Goal: Transaction & Acquisition: Purchase product/service

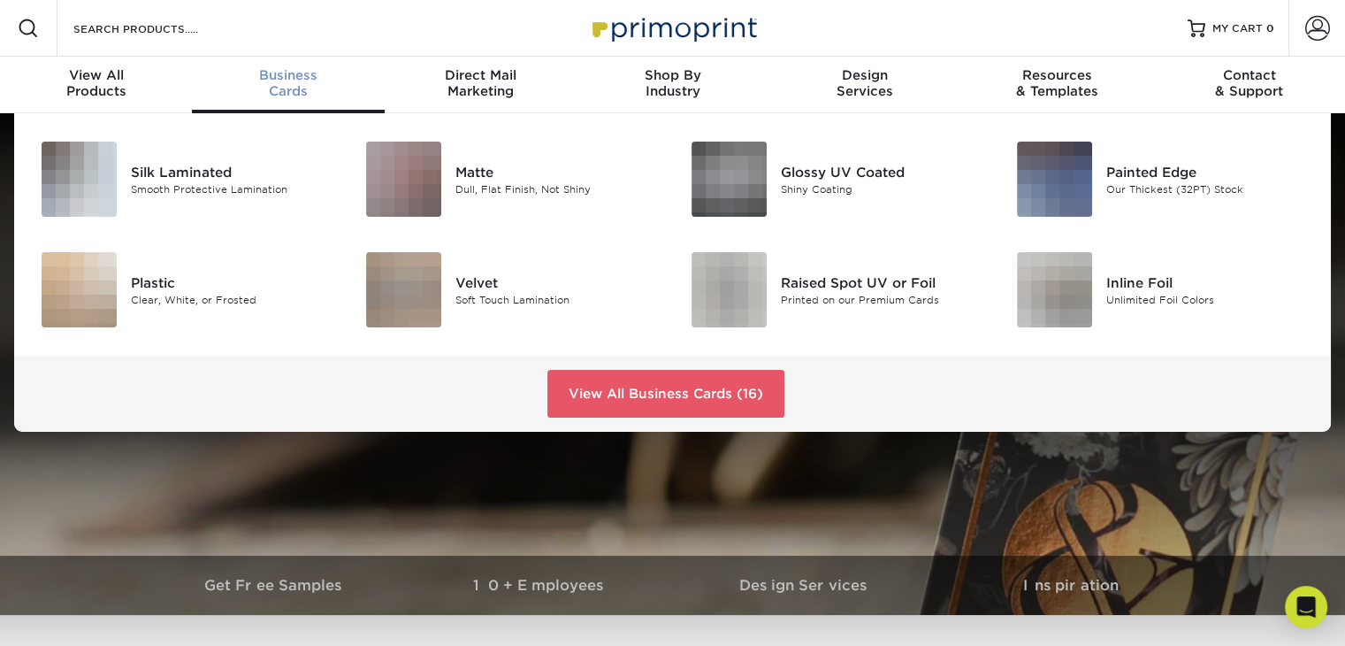
click at [273, 84] on div "Business Cards" at bounding box center [288, 83] width 192 height 32
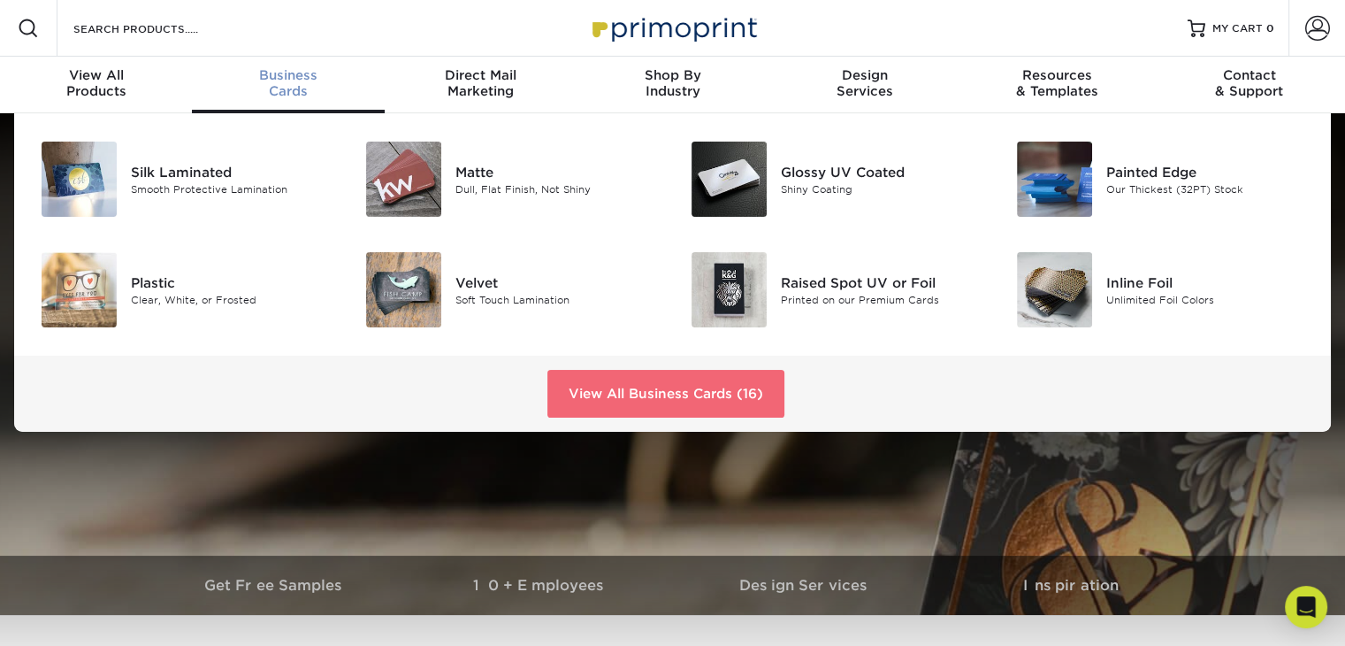
click at [714, 392] on link "View All Business Cards (16)" at bounding box center [665, 394] width 237 height 48
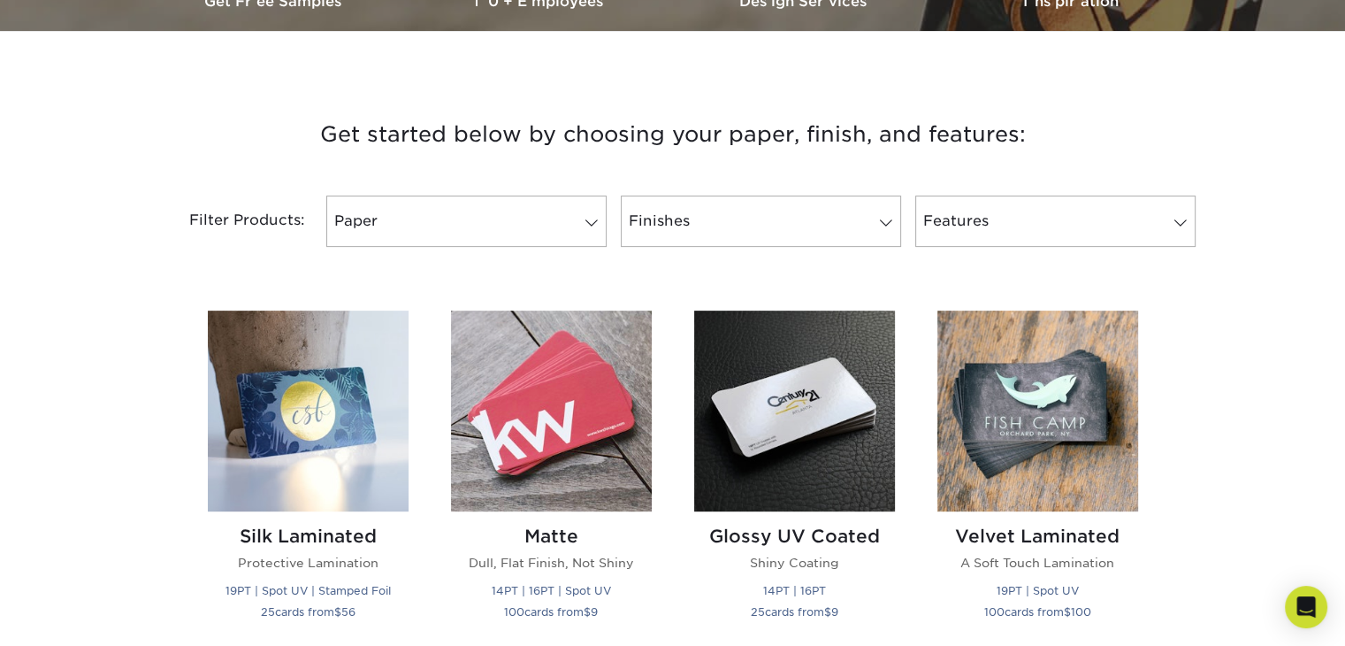
scroll to position [584, 0]
click at [520, 217] on link "Paper" at bounding box center [466, 220] width 280 height 51
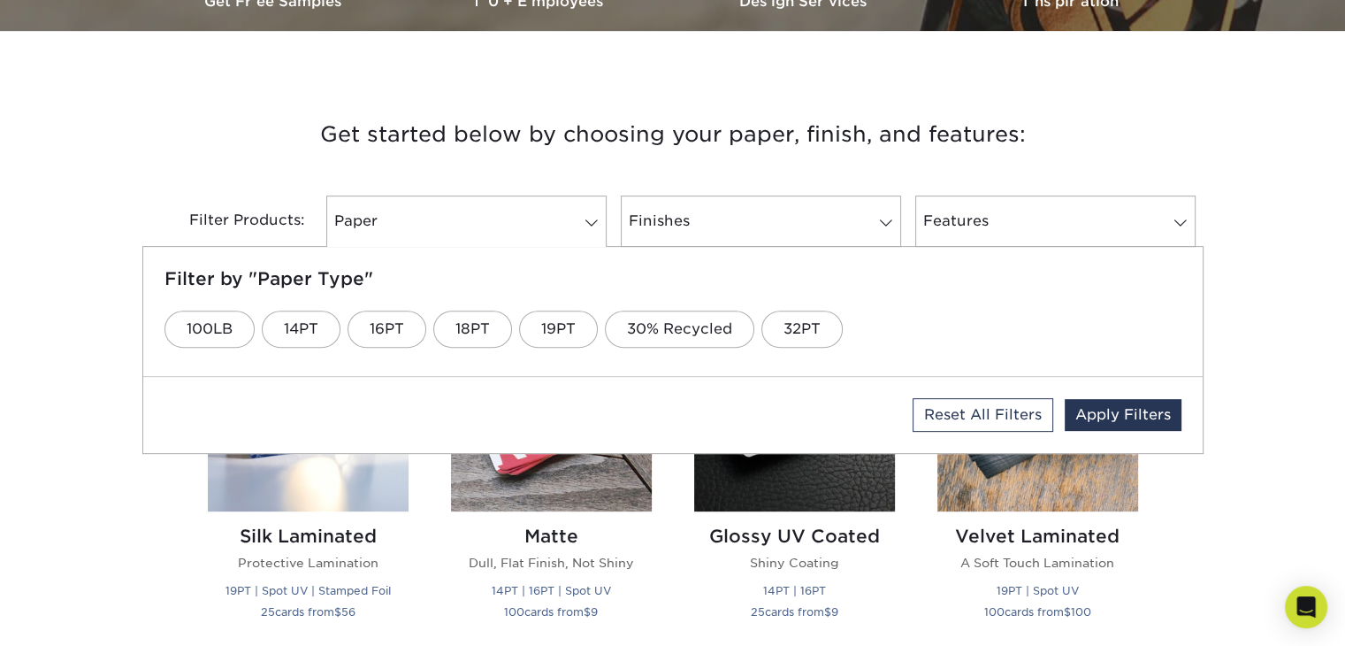
click at [142, 180] on div "Filter Products: Paper Filter by "Paper Type" 100LB 14PT 16PT 18PT 19PT 30% Rec…" at bounding box center [672, 231] width 1061 height 115
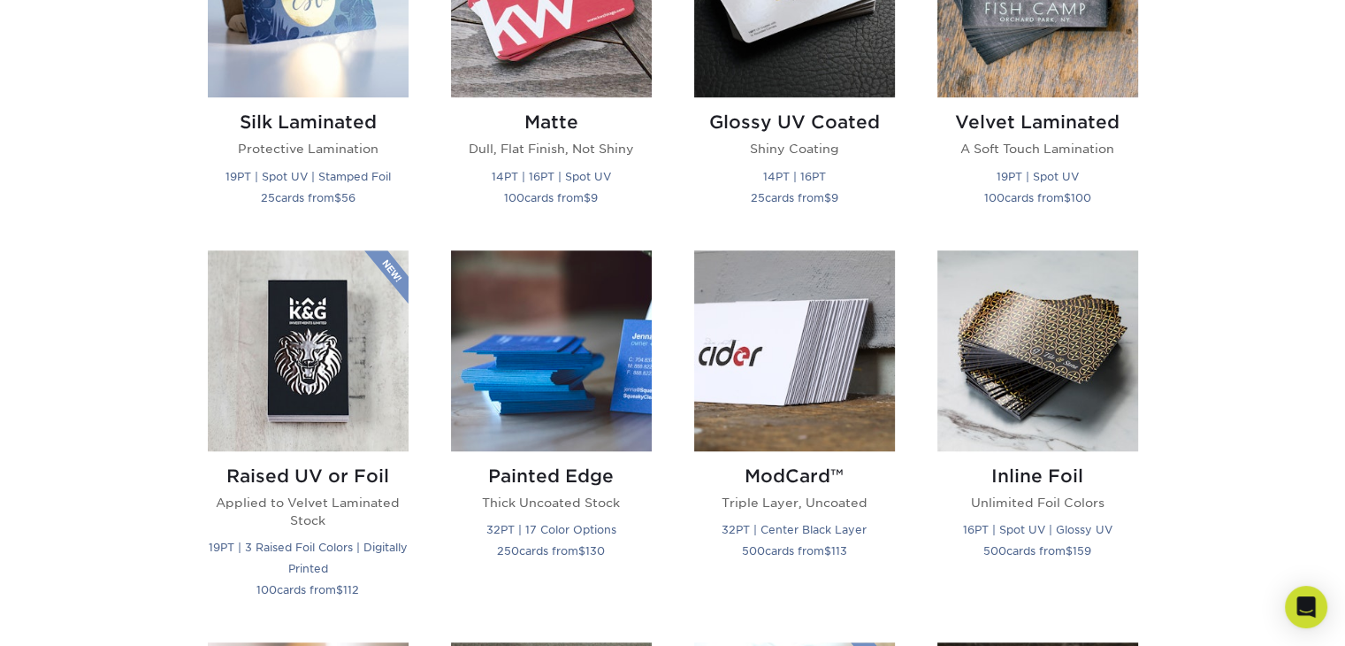
scroll to position [997, 0]
click at [338, 416] on img at bounding box center [308, 351] width 201 height 201
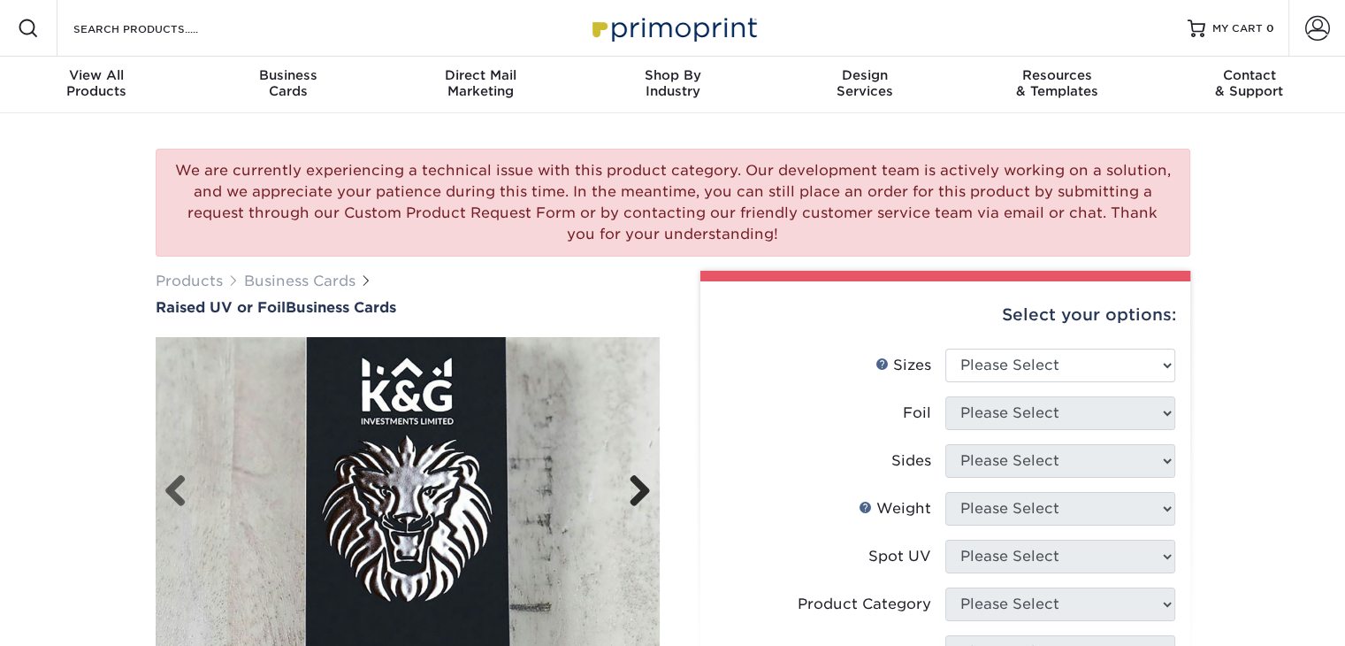
click at [635, 493] on link "Next" at bounding box center [632, 491] width 35 height 35
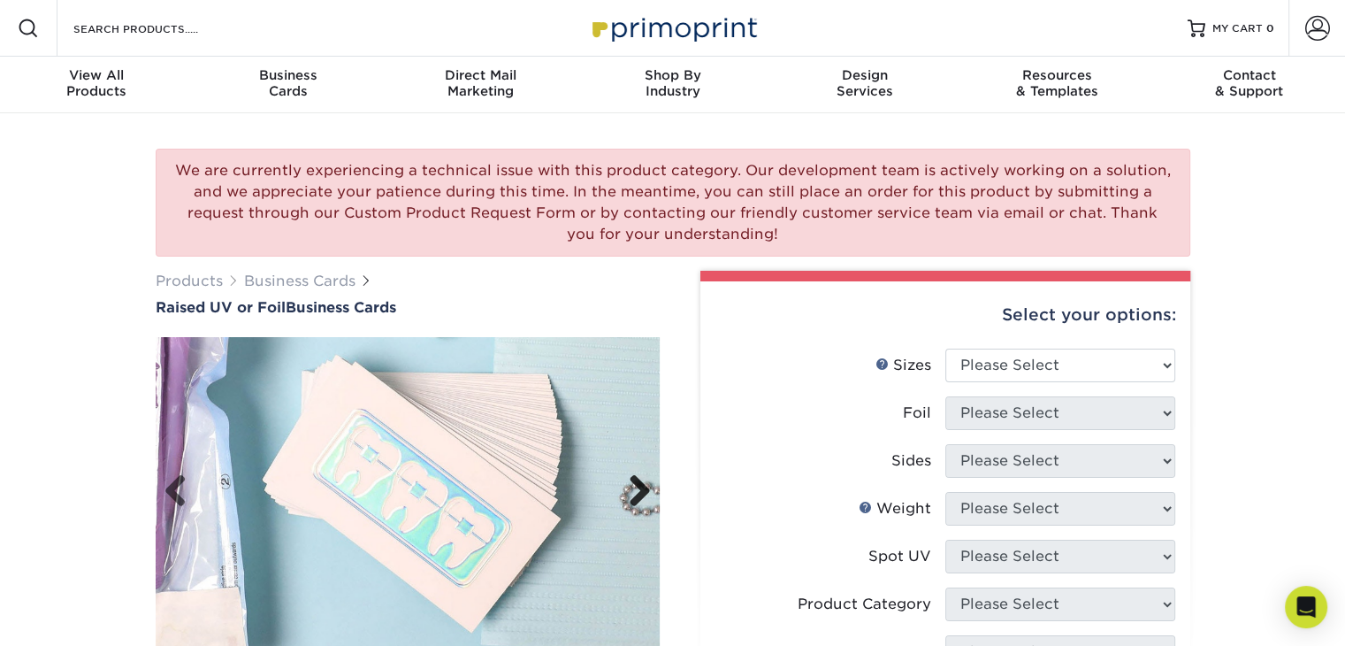
click at [635, 493] on link "Next" at bounding box center [632, 491] width 35 height 35
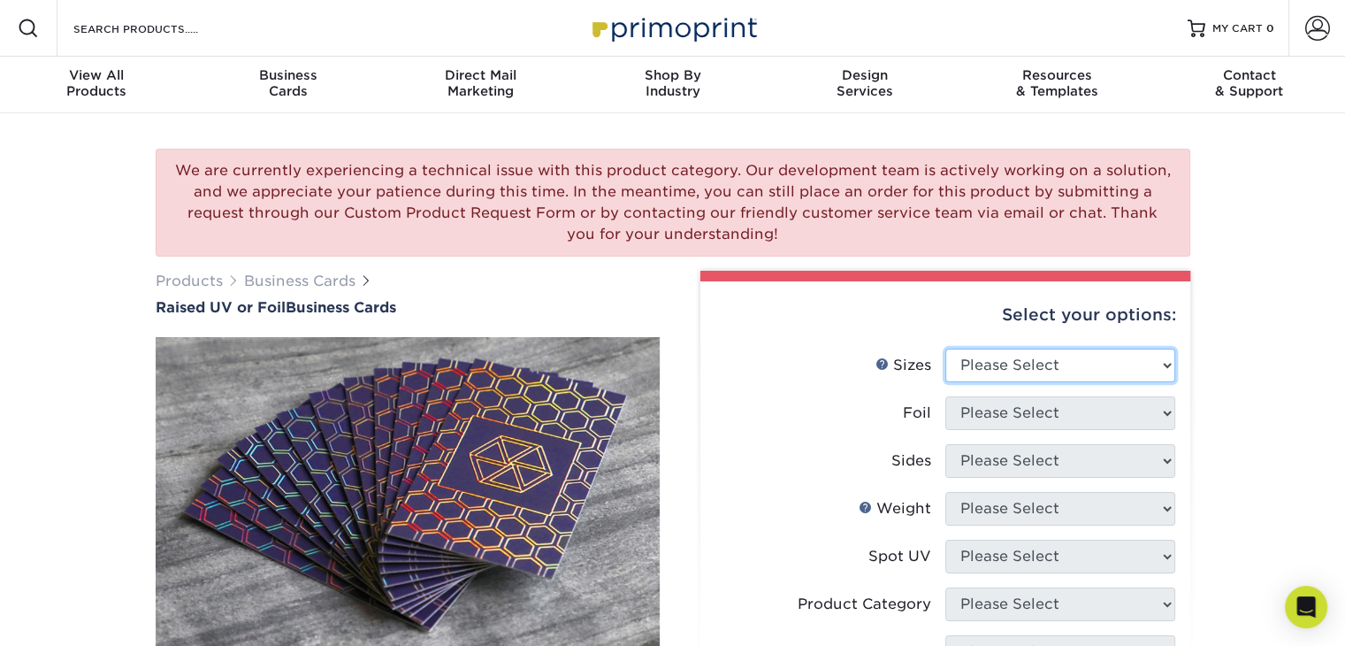
click at [1072, 352] on select "Please Select 2" x 3.5" - Standard" at bounding box center [1060, 365] width 230 height 34
select select "2.00x3.50"
click at [945, 348] on select "Please Select 2" x 3.5" - Standard" at bounding box center [1060, 365] width 230 height 34
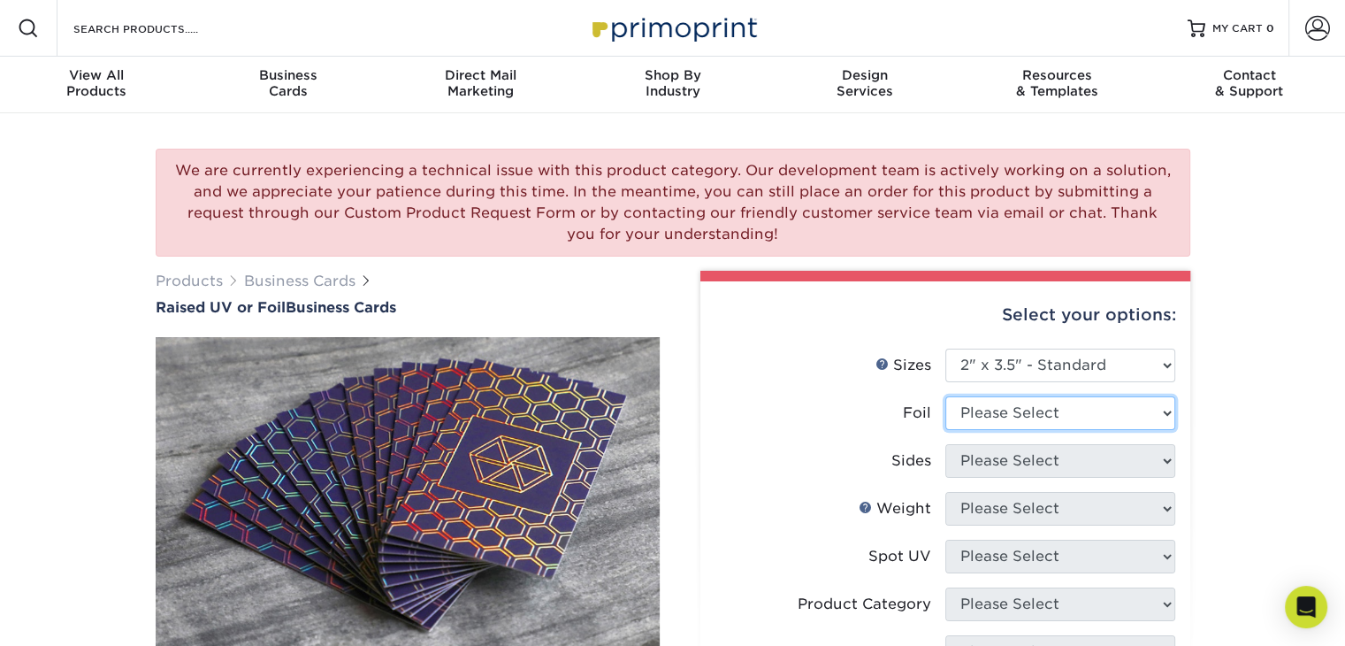
click at [1059, 413] on select "Please Select No Yes" at bounding box center [1060, 413] width 230 height 34
select select "0"
click at [945, 396] on select "Please Select No Yes" at bounding box center [1060, 413] width 230 height 34
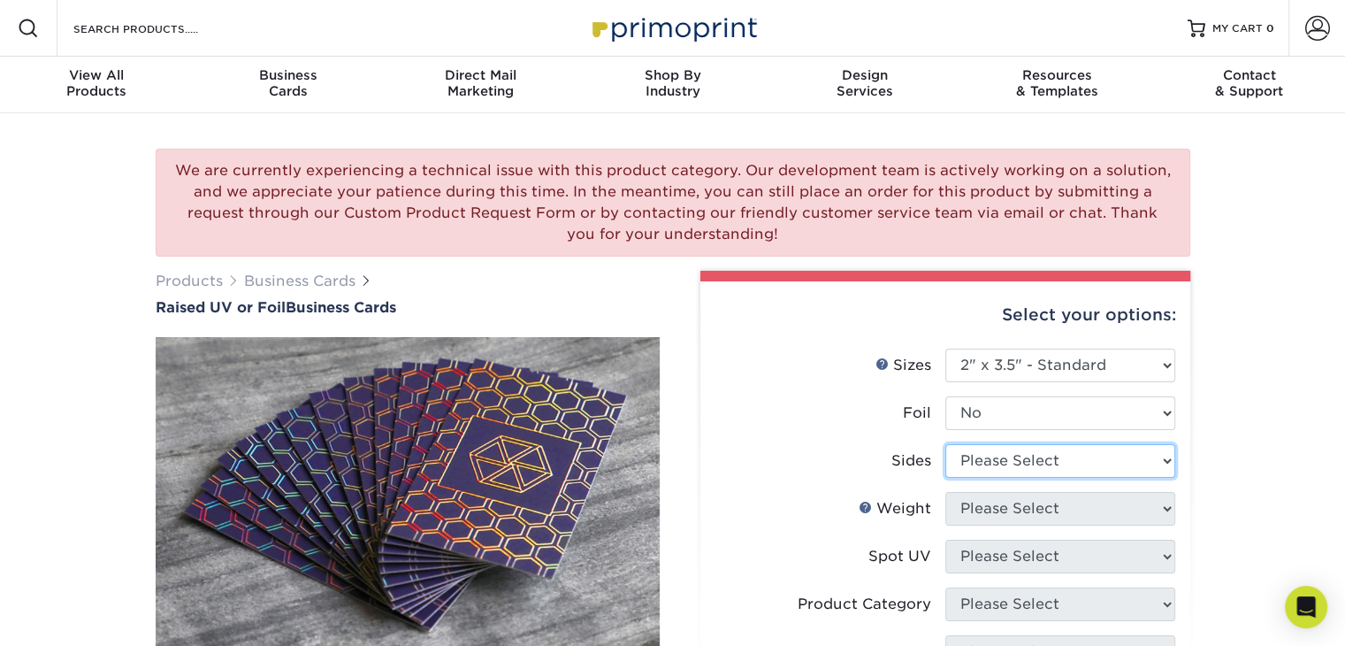
click at [1065, 460] on select "Please Select Print Both Sides Print Front Only" at bounding box center [1060, 461] width 230 height 34
select select "13abbda7-1d64-4f25-8bb2-c179b224825d"
click at [945, 444] on select "Please Select Print Both Sides Print Front Only" at bounding box center [1060, 461] width 230 height 34
click at [1081, 507] on select "Please Select 16PT" at bounding box center [1060, 509] width 230 height 34
select select "16PT"
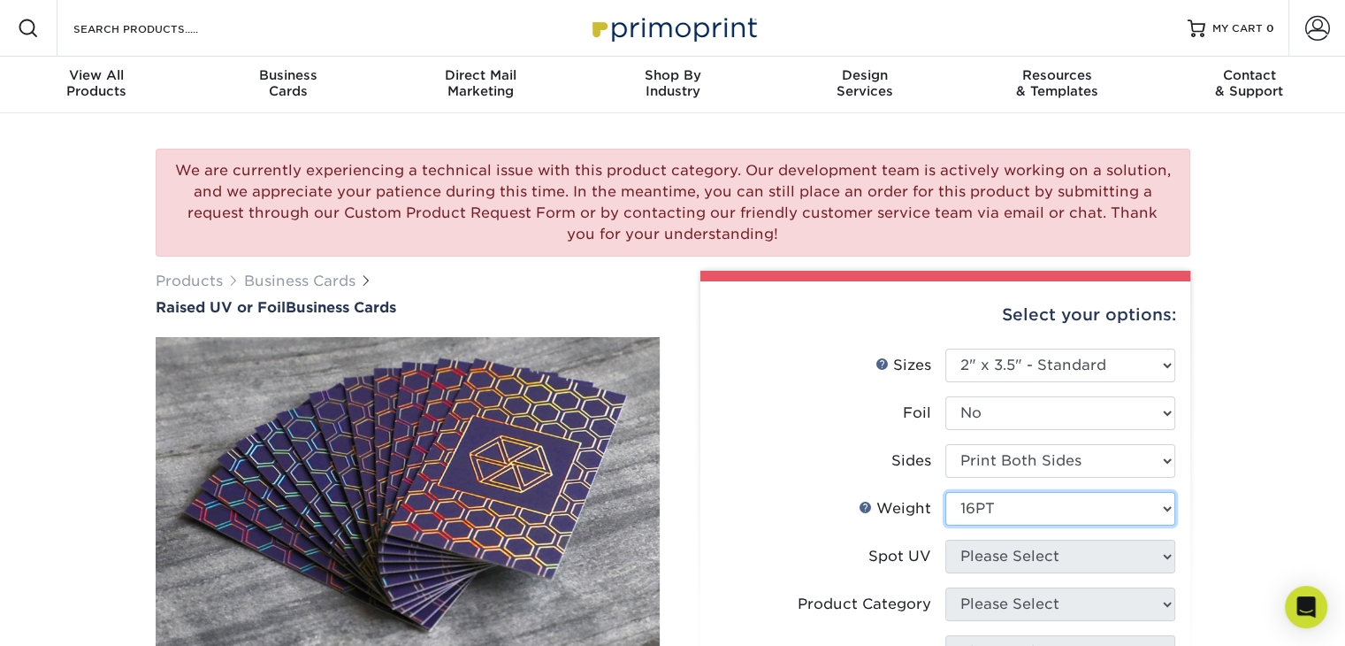
click at [945, 492] on select "Please Select 16PT" at bounding box center [1060, 509] width 230 height 34
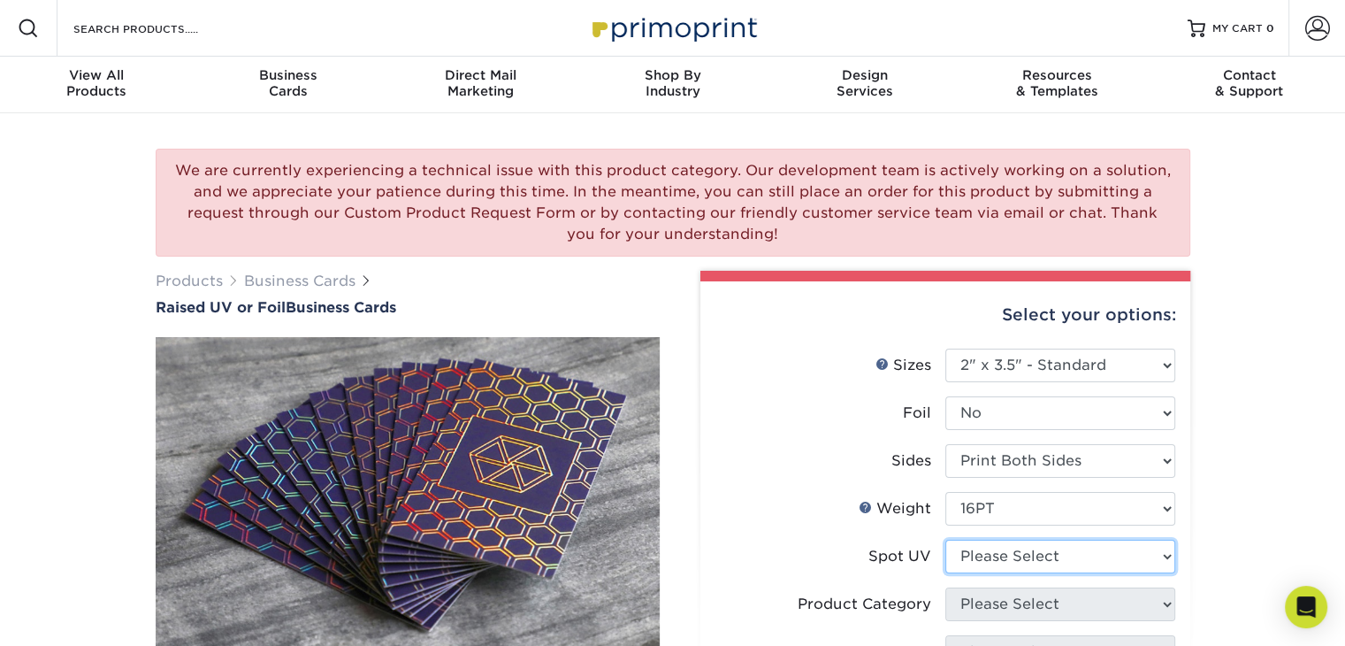
click at [1068, 549] on select "Please Select No Spot UV Front Only" at bounding box center [1060, 556] width 230 height 34
select select "1"
click at [945, 539] on select "Please Select No Spot UV Front Only" at bounding box center [1060, 556] width 230 height 34
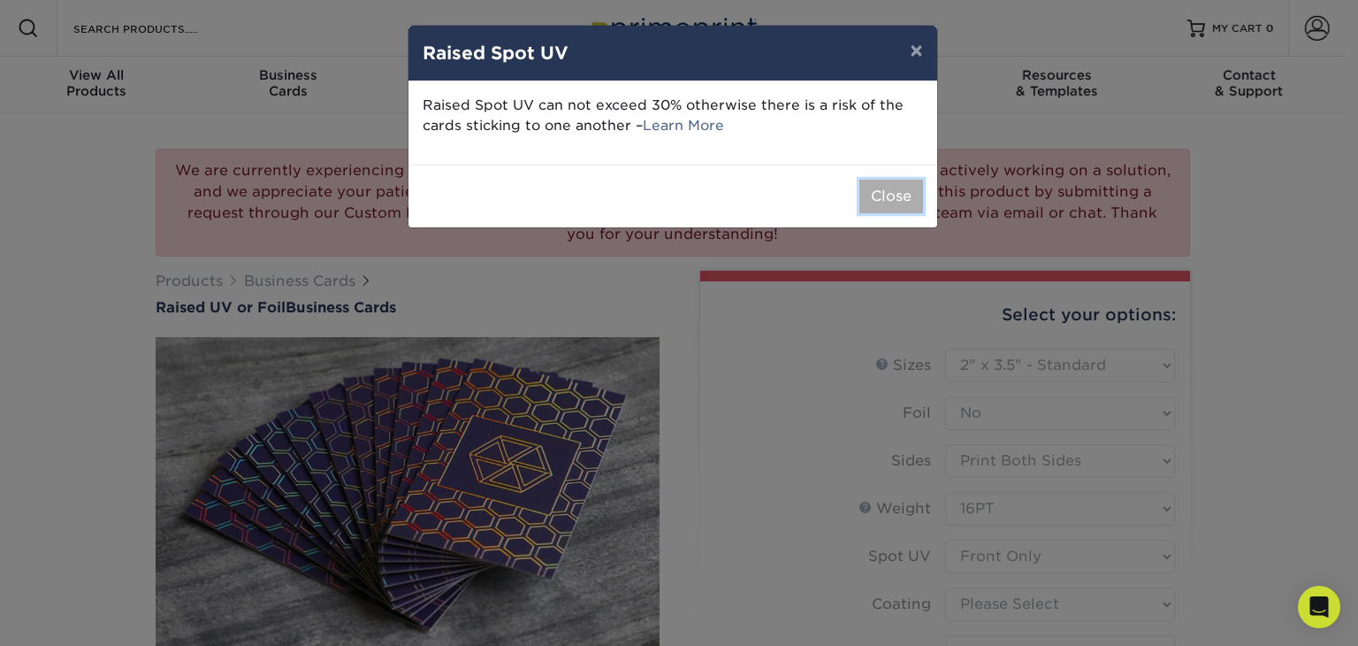
click at [883, 195] on button "Close" at bounding box center [892, 197] width 64 height 34
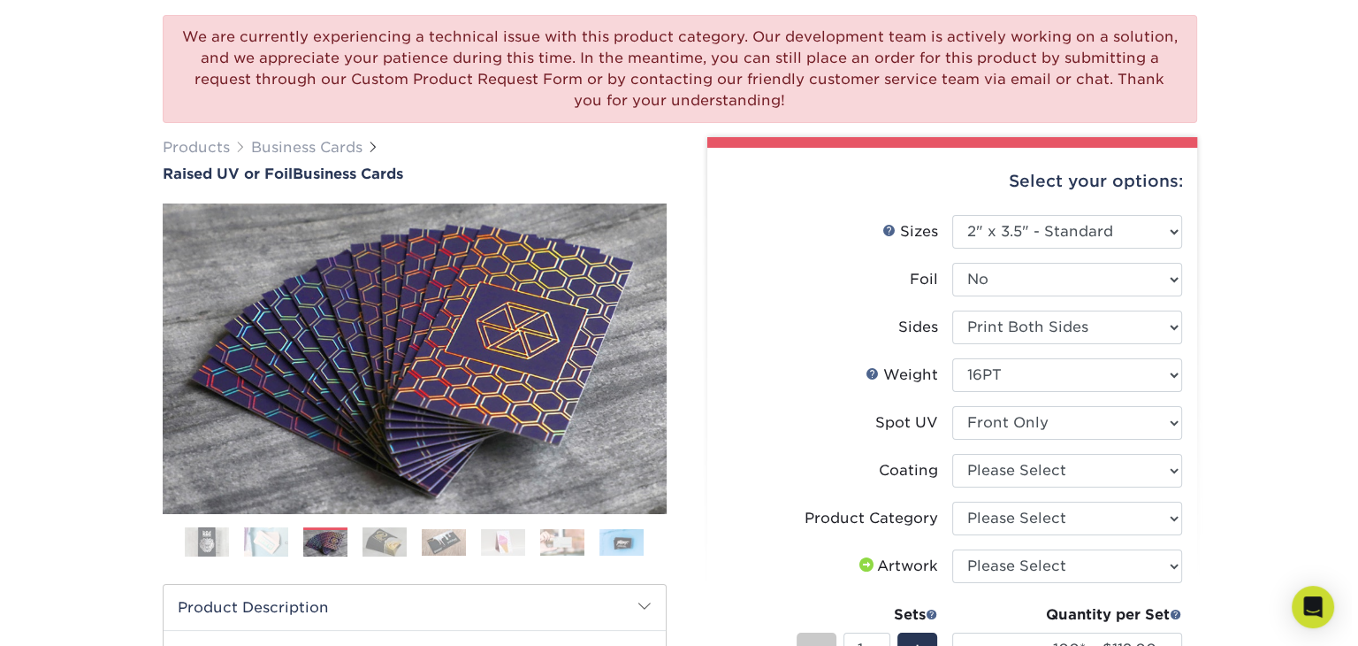
scroll to position [159, 0]
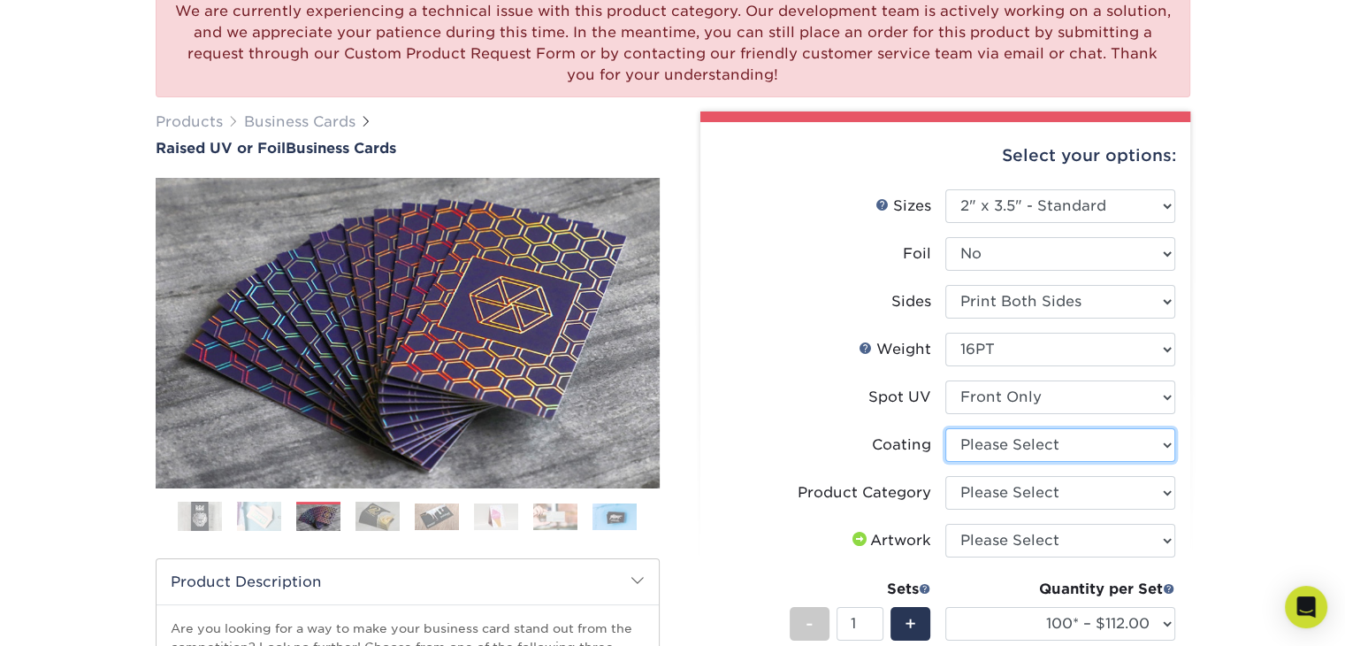
click at [1030, 443] on select at bounding box center [1060, 445] width 230 height 34
click at [825, 462] on li "Coating" at bounding box center [945, 452] width 460 height 48
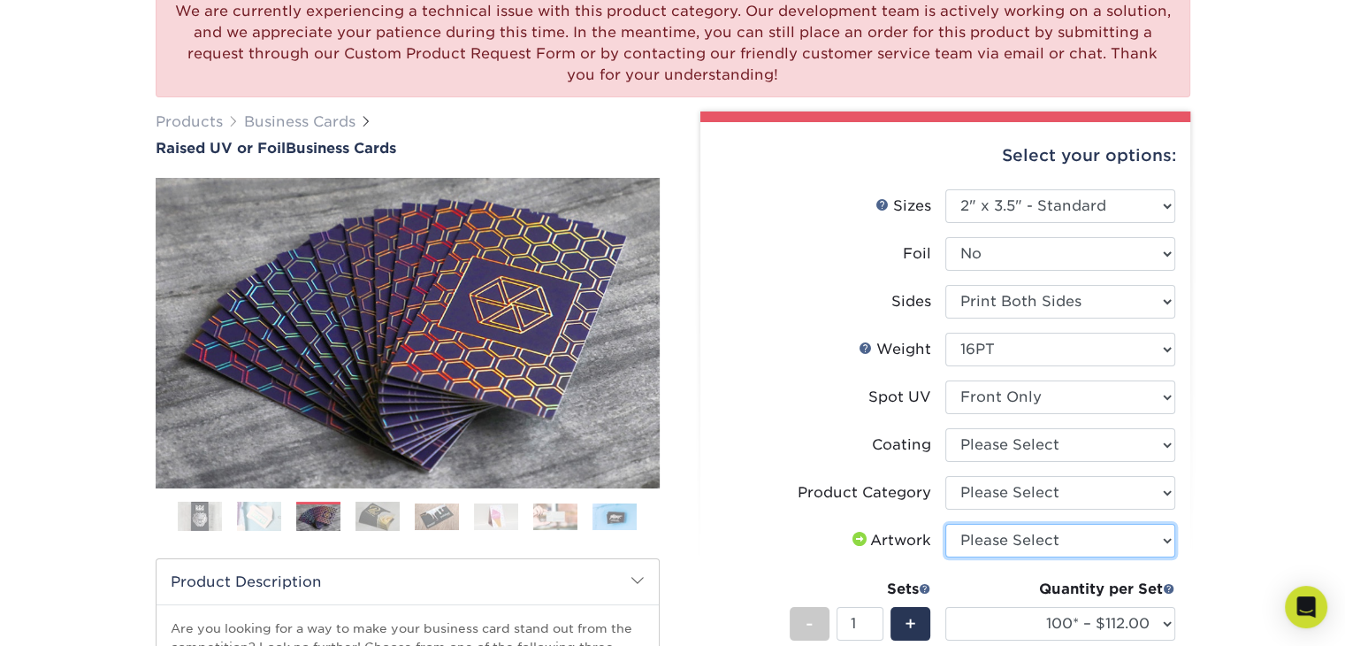
click at [1003, 544] on select "Please Select I will upload files I need a design - $100" at bounding box center [1060, 541] width 230 height 34
select select "design"
click at [945, 524] on select "Please Select I will upload files I need a design - $100" at bounding box center [1060, 541] width 230 height 34
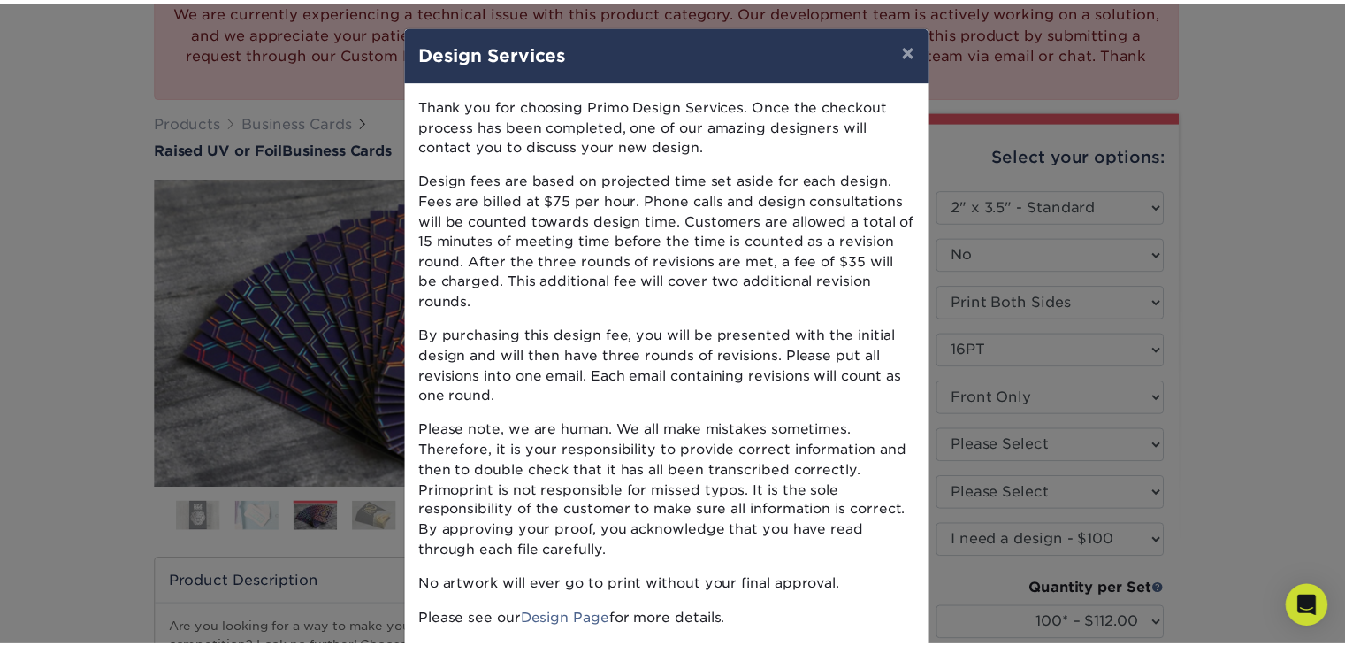
scroll to position [80, 0]
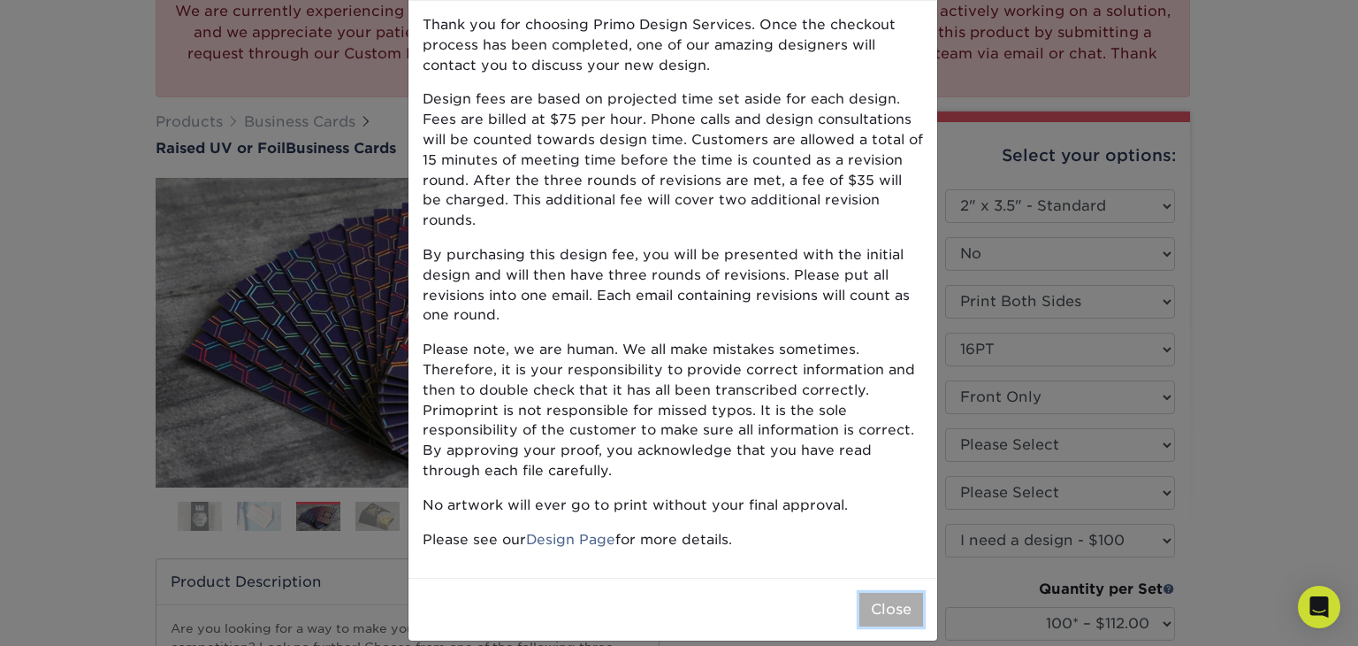
click at [901, 592] on button "Close" at bounding box center [892, 609] width 64 height 34
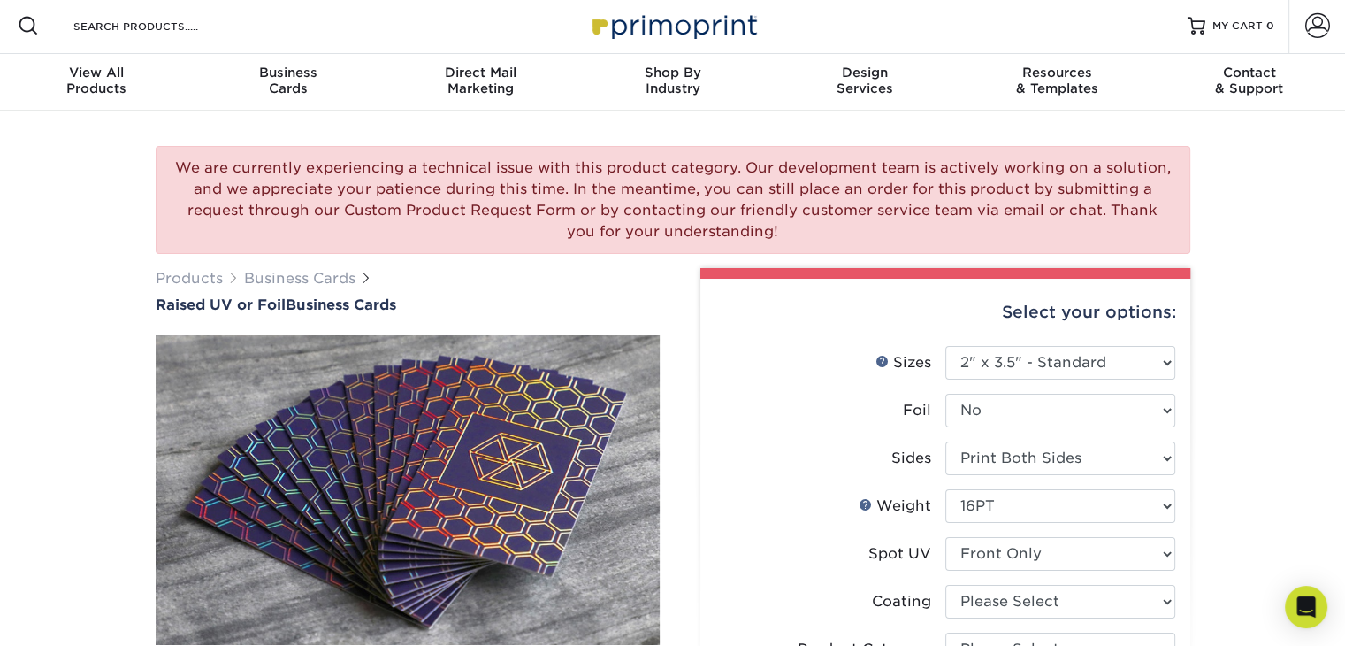
scroll to position [0, 0]
